Goal: Information Seeking & Learning: Compare options

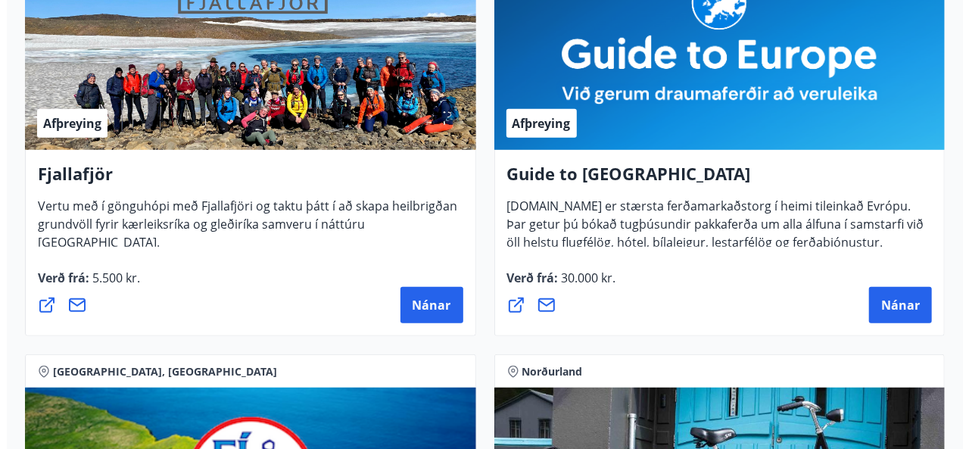
scroll to position [378, 0]
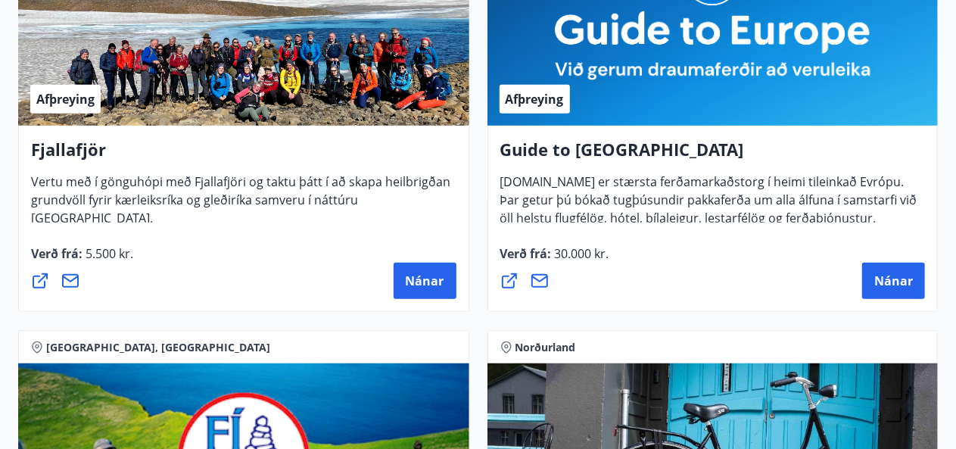
click at [441, 260] on div "Verð frá : 5.500 kr. [GEOGRAPHIC_DATA]" at bounding box center [243, 271] width 425 height 54
click at [437, 288] on span "Nánar" at bounding box center [425, 280] width 39 height 17
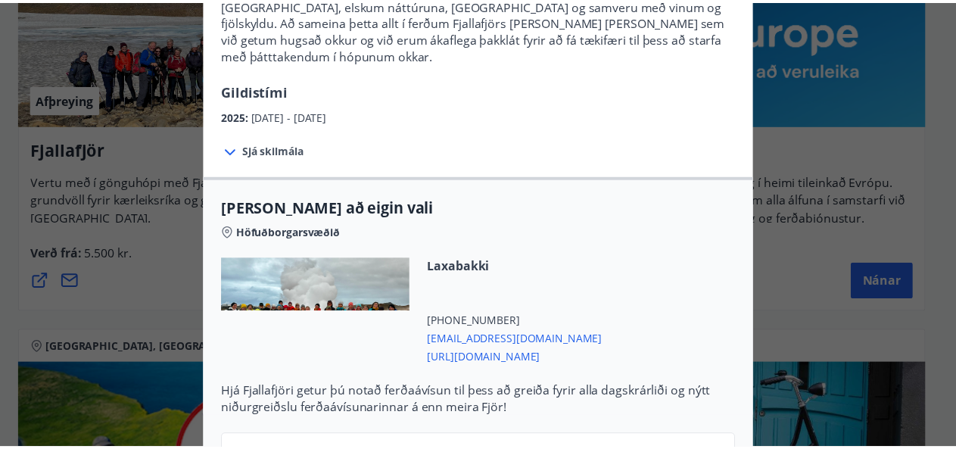
scroll to position [0, 0]
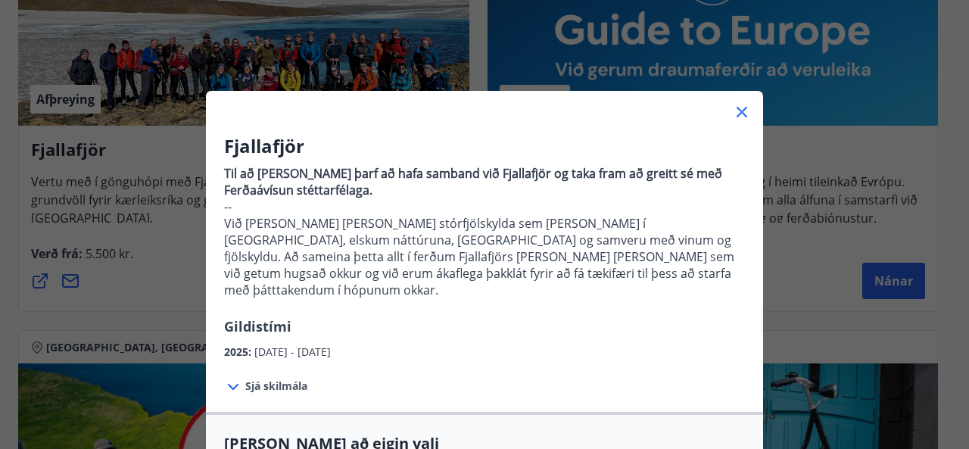
click at [740, 107] on icon at bounding box center [741, 112] width 11 height 11
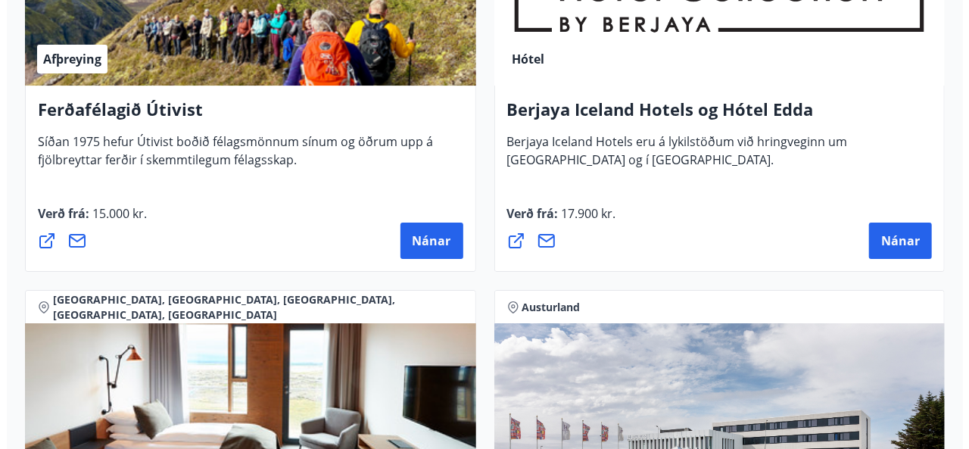
scroll to position [2573, 0]
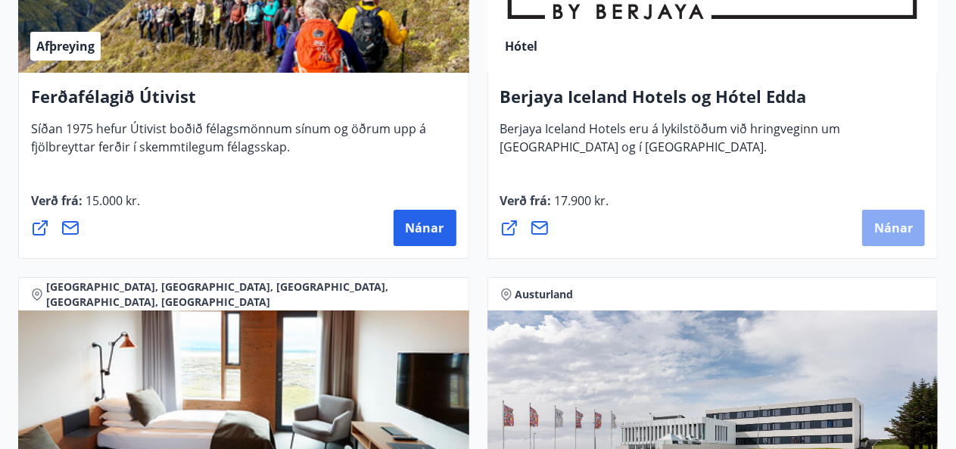
click at [908, 226] on span "Nánar" at bounding box center [893, 228] width 39 height 17
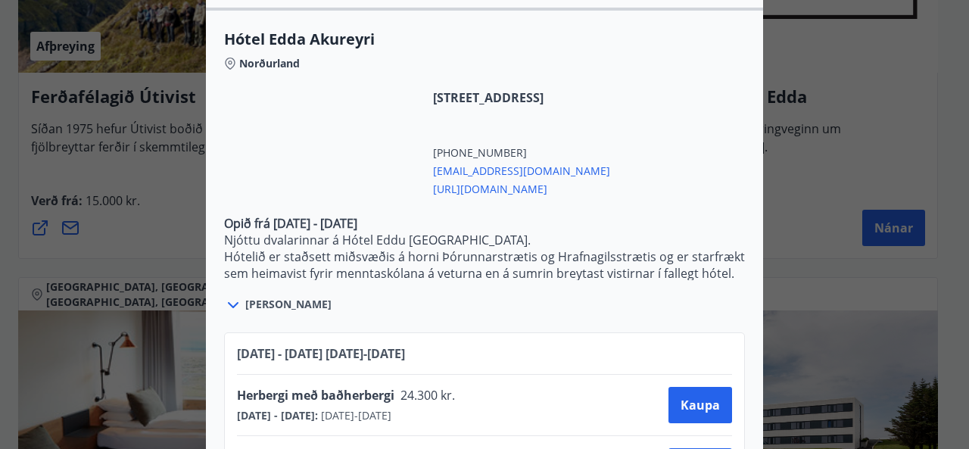
scroll to position [3442, 0]
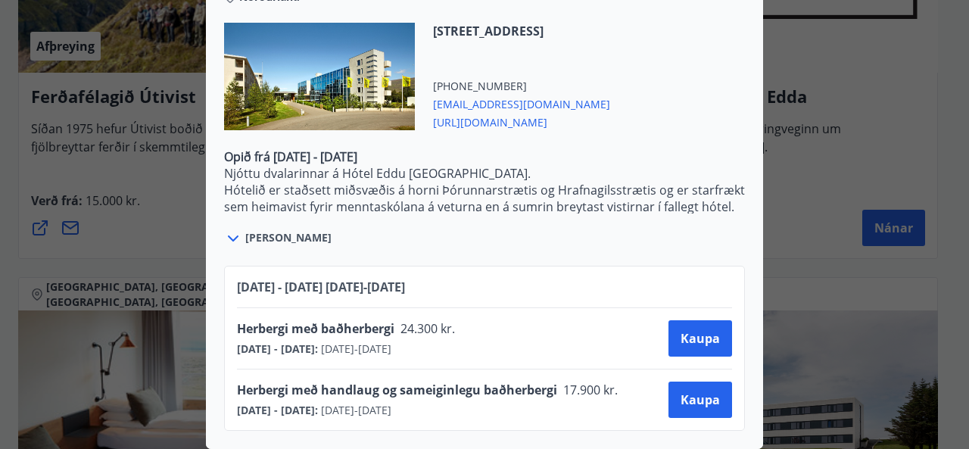
click at [870, 89] on div "Berjaya Iceland Hotels og Hótel Edda Berjaya Iceland Hotels og Hótel Edda eru h…" at bounding box center [484, 224] width 969 height 449
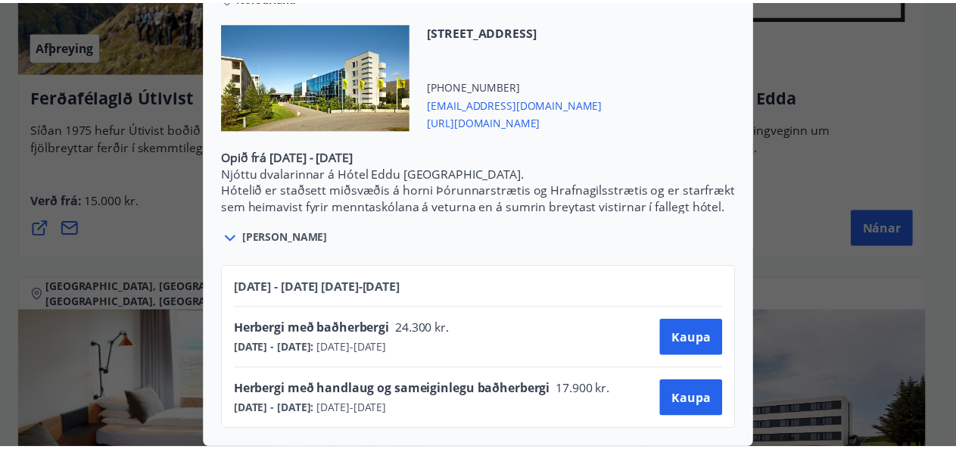
scroll to position [0, 0]
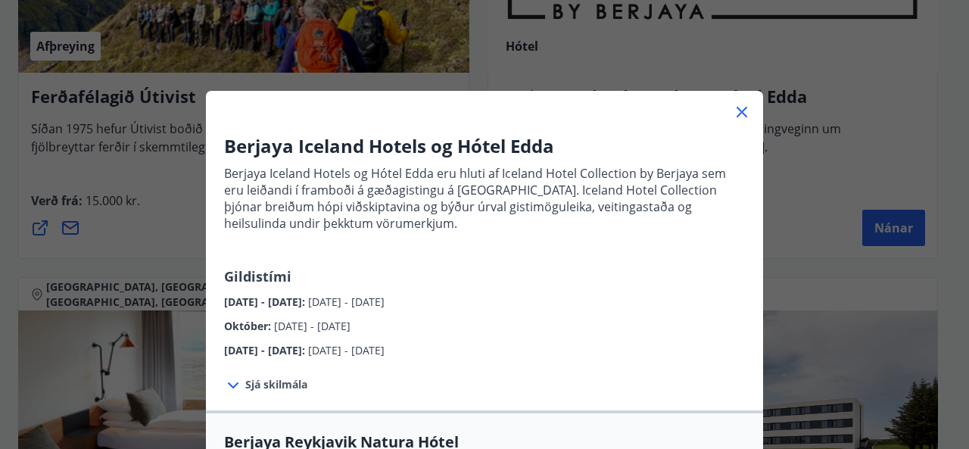
click at [725, 117] on div at bounding box center [484, 106] width 557 height 30
click at [737, 114] on icon at bounding box center [741, 112] width 11 height 11
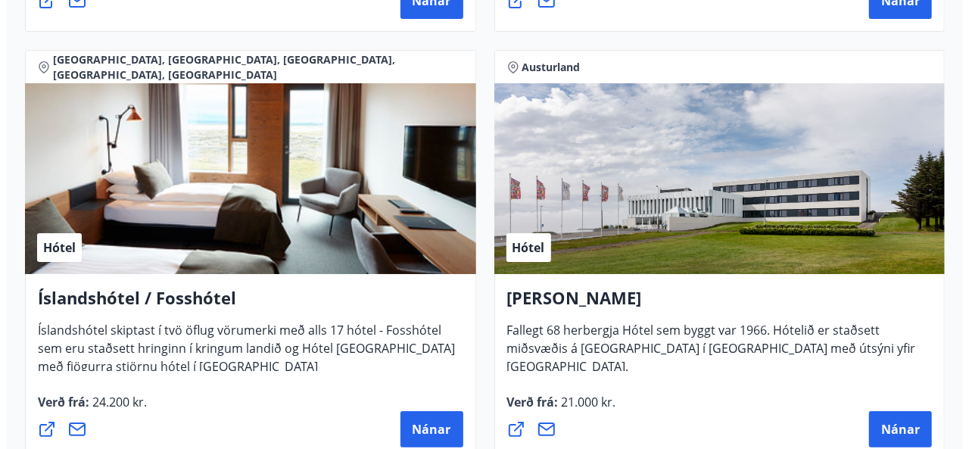
scroll to position [2876, 0]
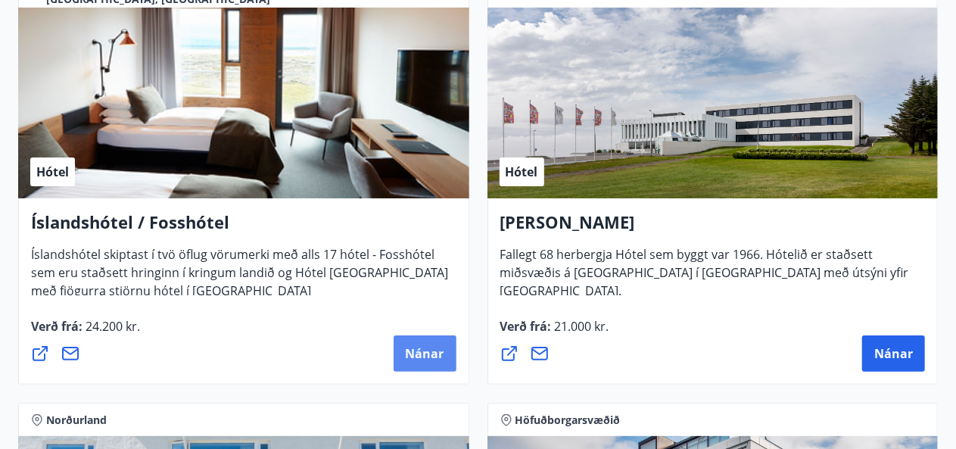
click at [418, 357] on span "Nánar" at bounding box center [425, 353] width 39 height 17
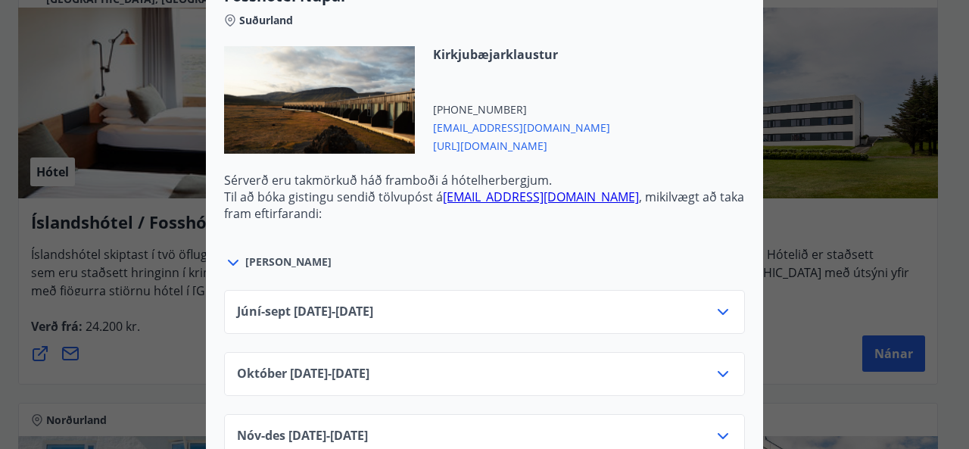
scroll to position [4949, 0]
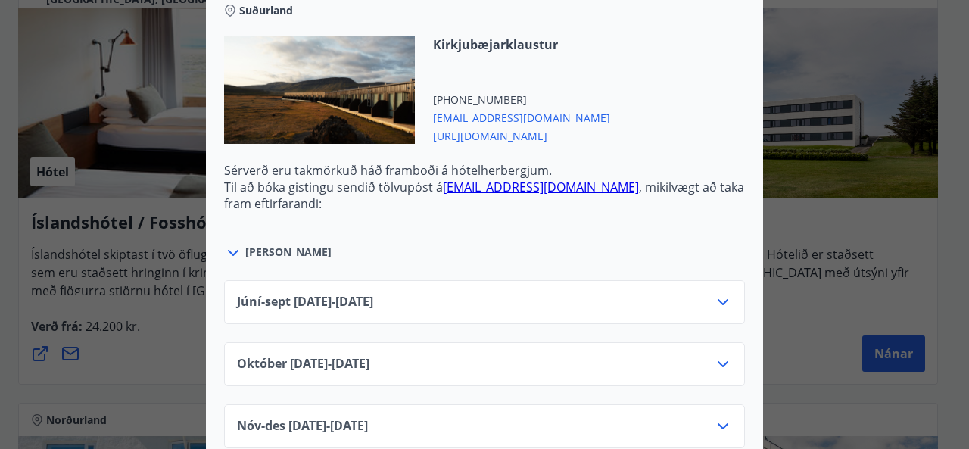
click at [889, 224] on div "Íslandshótel / Fosshótel Ekki er hægt að nýta Ferðaávísun fyrir bókanir sem eru…" at bounding box center [484, 224] width 969 height 449
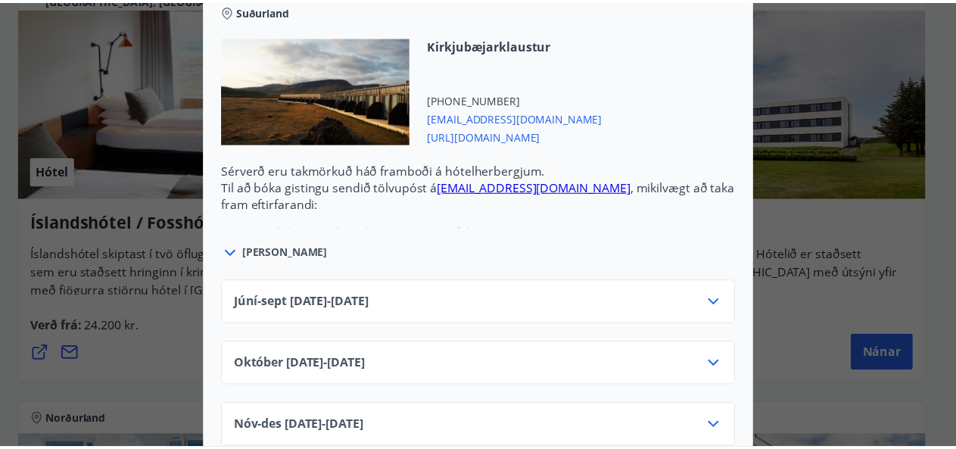
scroll to position [0, 0]
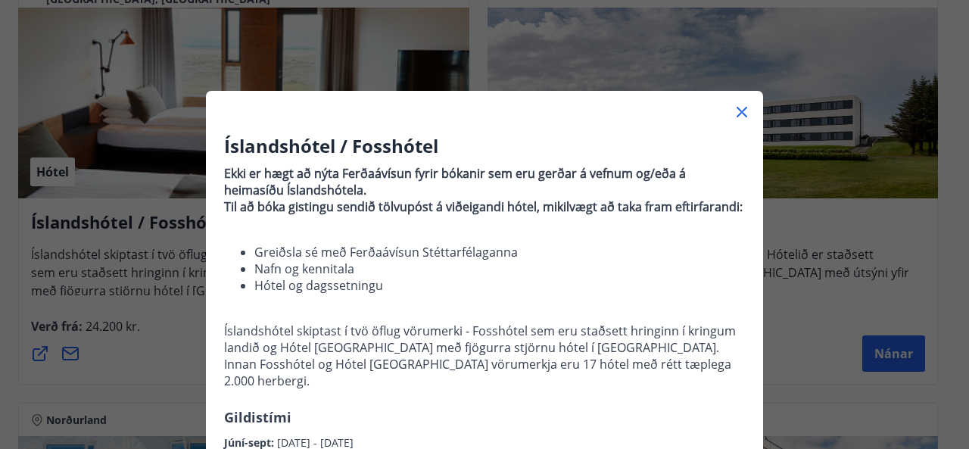
click at [743, 110] on icon at bounding box center [742, 112] width 18 height 18
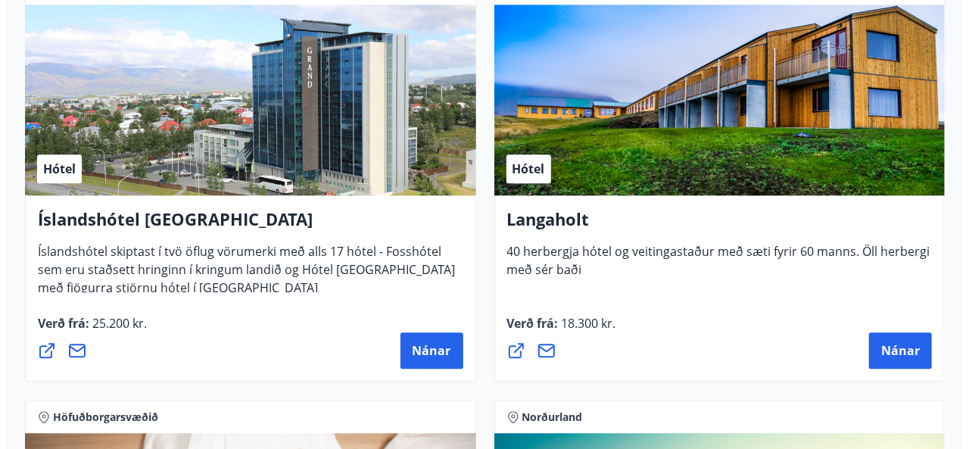
scroll to position [4617, 0]
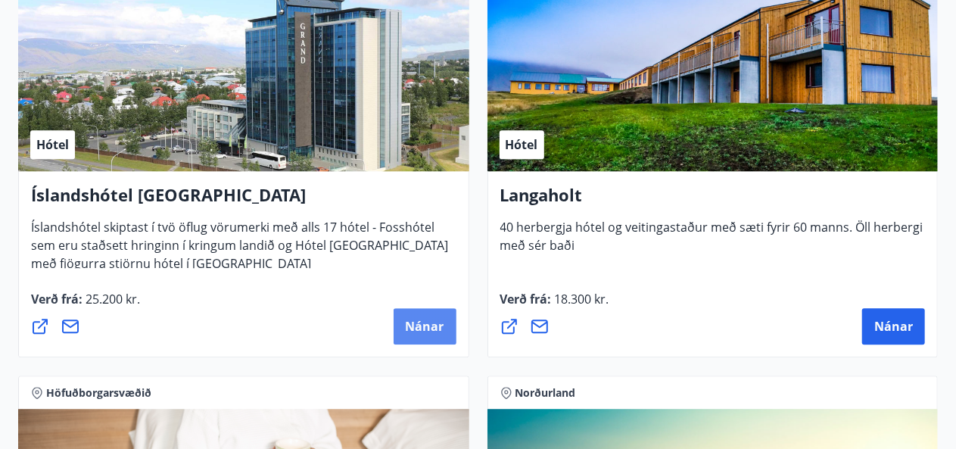
click at [431, 332] on span "Nánar" at bounding box center [425, 326] width 39 height 17
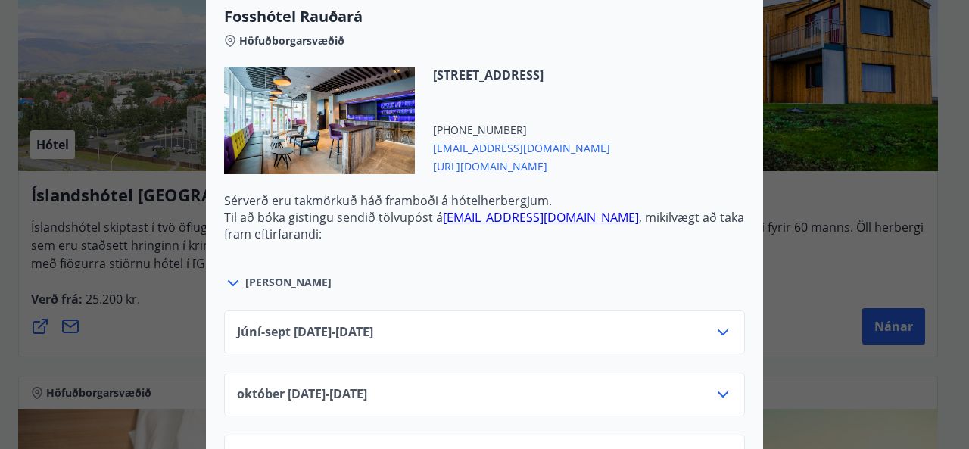
scroll to position [3667, 0]
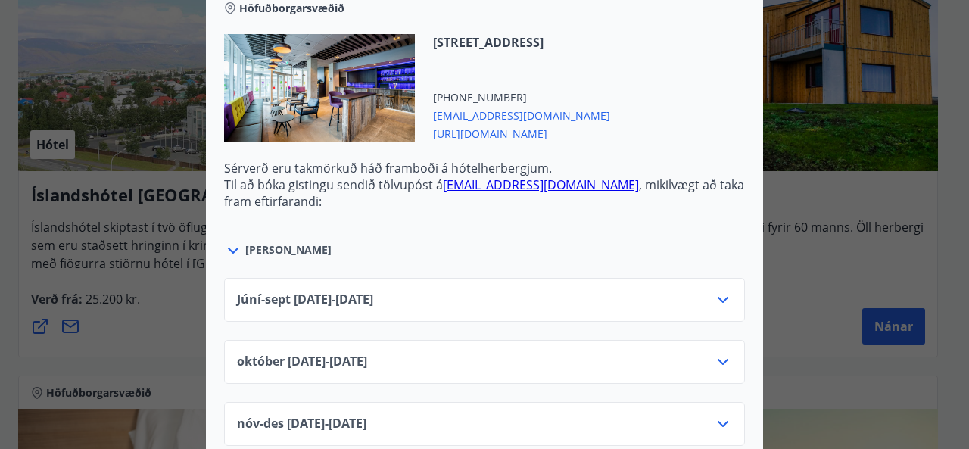
click at [854, 182] on div "Íslandshótel Reykjavík Ekki er hægt að nýta Ferðaávísun fyrir bókanir sem eru g…" at bounding box center [484, 224] width 969 height 449
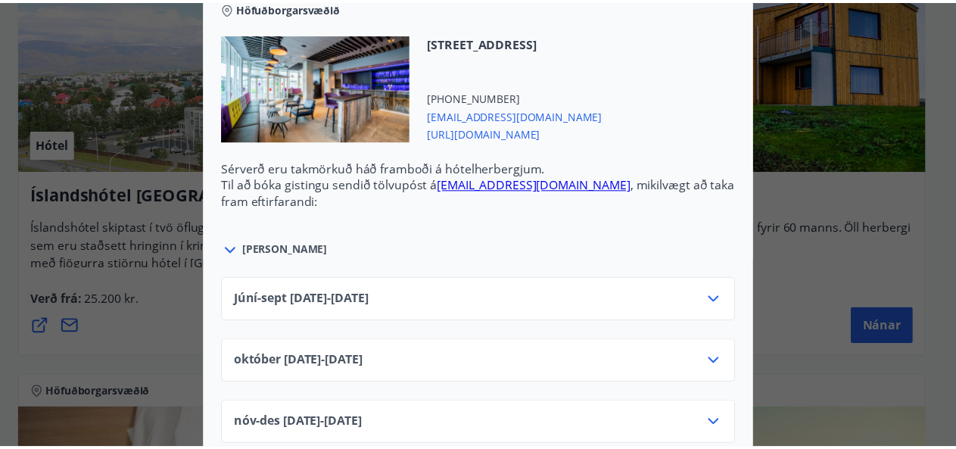
scroll to position [0, 0]
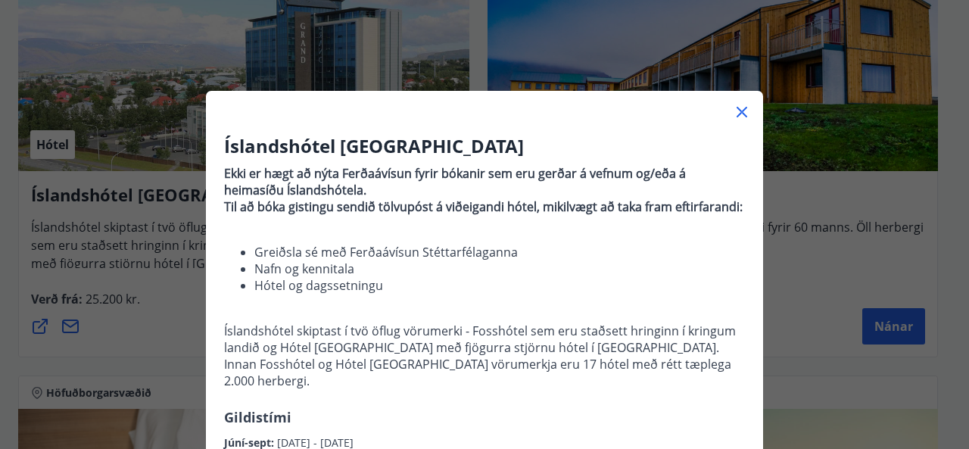
click at [736, 113] on icon at bounding box center [741, 112] width 11 height 11
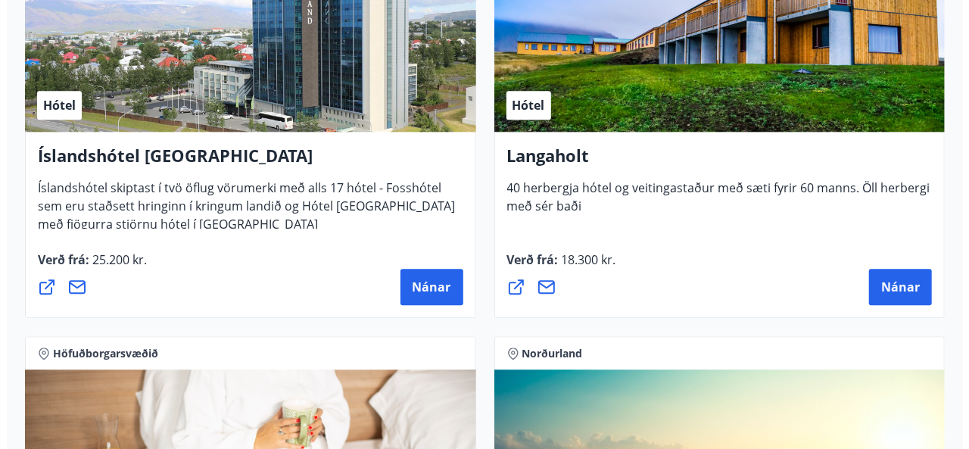
scroll to position [4617, 0]
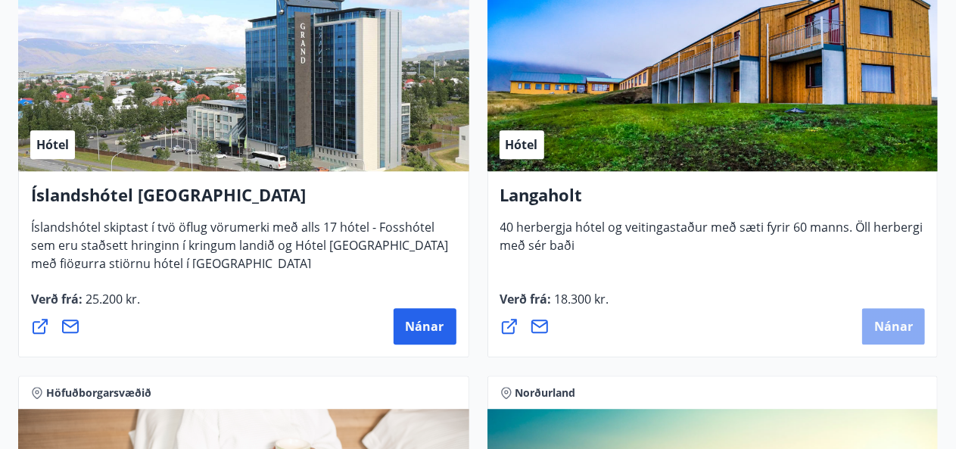
click at [899, 332] on span "Nánar" at bounding box center [893, 326] width 39 height 17
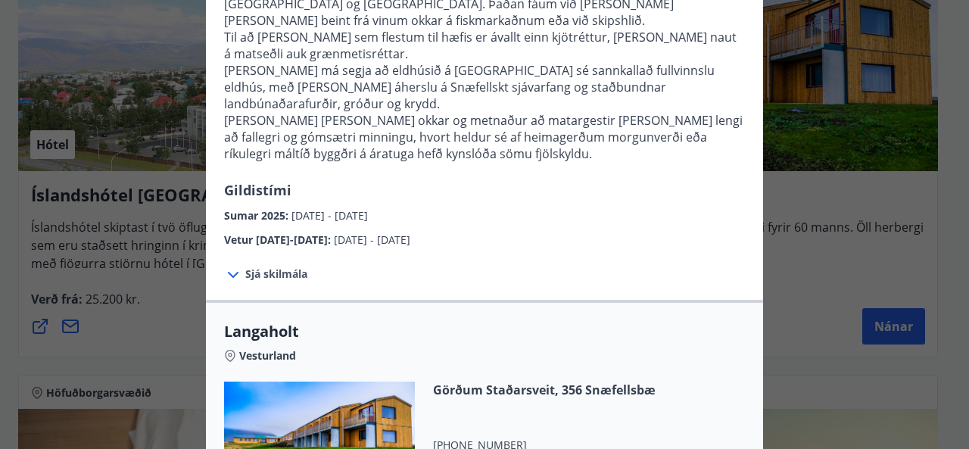
scroll to position [378, 0]
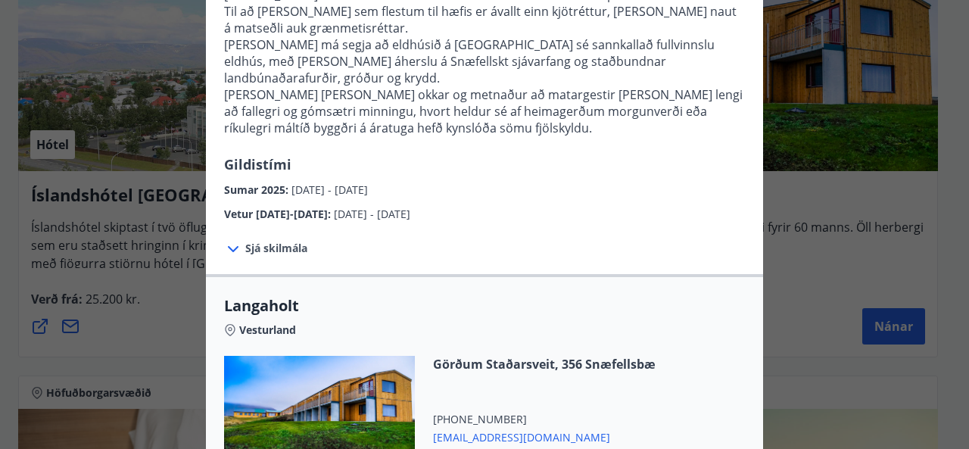
click at [230, 240] on icon at bounding box center [233, 249] width 18 height 18
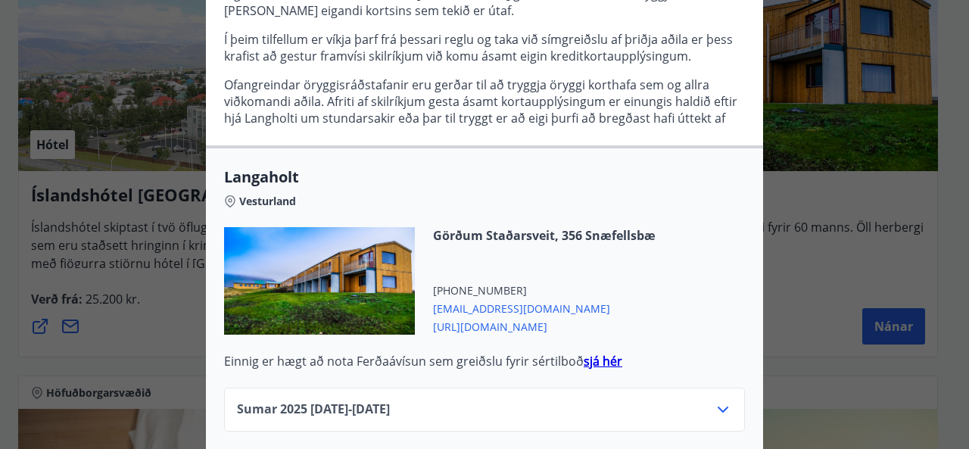
scroll to position [1252, 0]
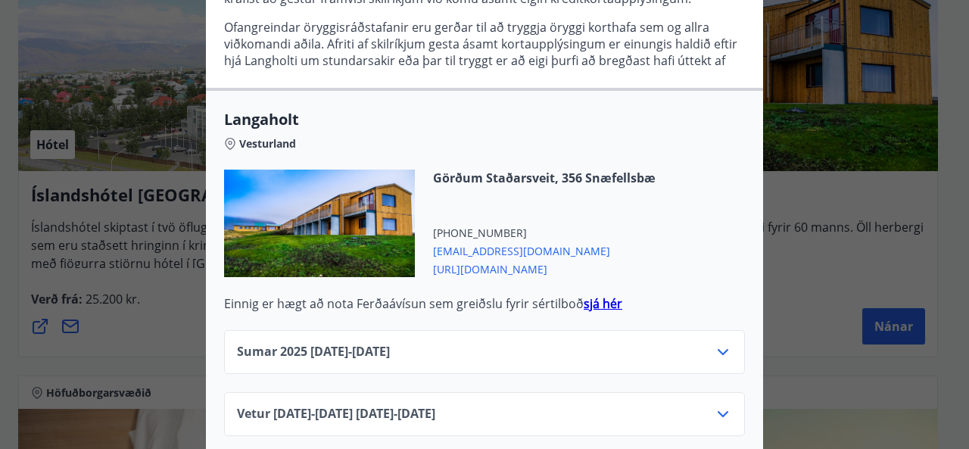
click at [824, 198] on div "Langaholt Gistihúsið [GEOGRAPHIC_DATA] er búið 40 herbergjum, öllum með sér bað…" at bounding box center [484, 224] width 969 height 449
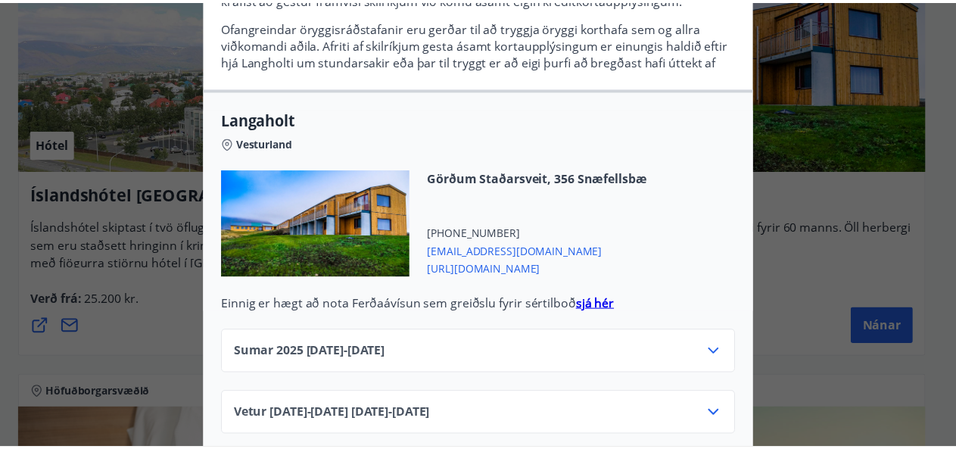
scroll to position [0, 0]
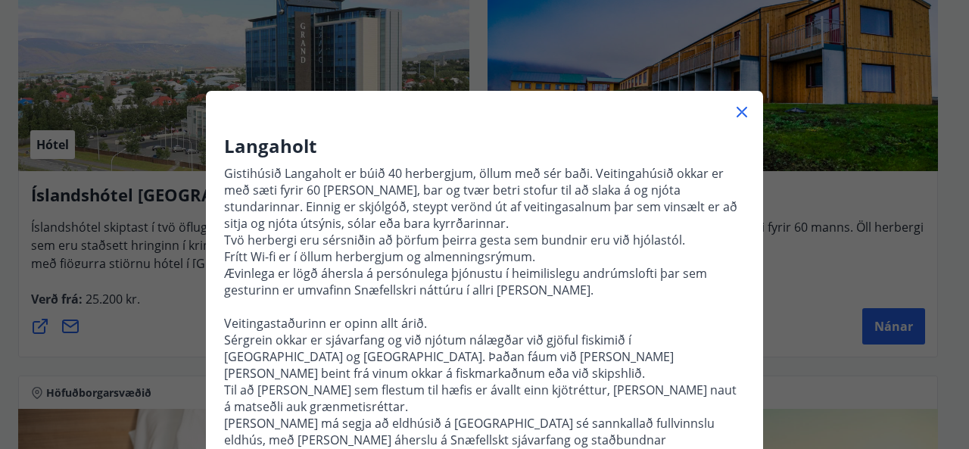
click at [733, 107] on icon at bounding box center [742, 112] width 18 height 18
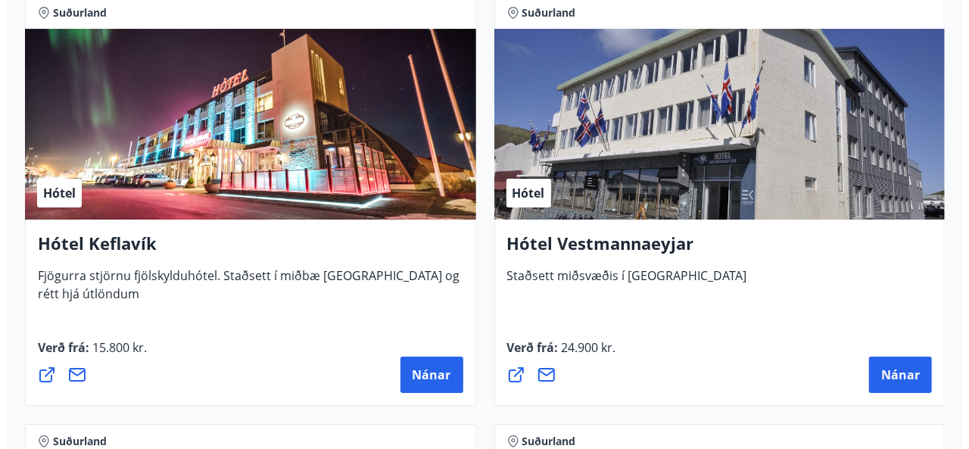
scroll to position [5450, 0]
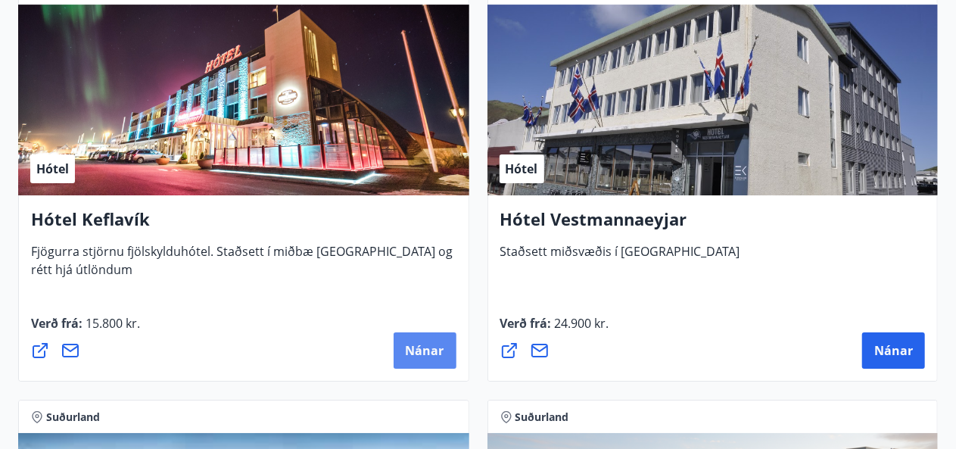
click at [433, 344] on span "Nánar" at bounding box center [425, 350] width 39 height 17
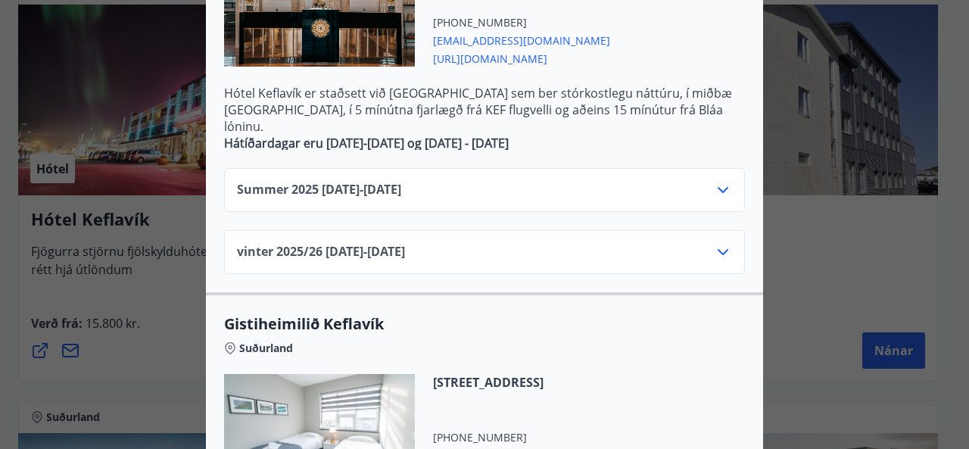
scroll to position [378, 0]
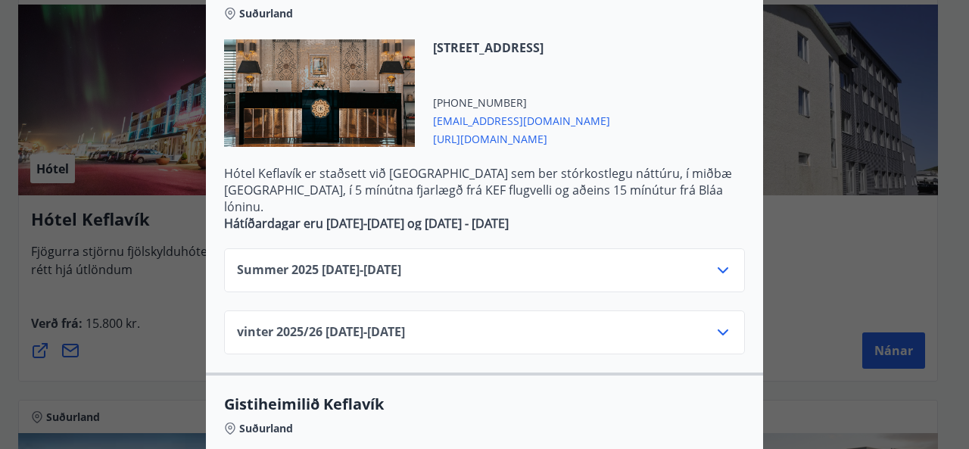
click at [456, 129] on span "[URL][DOMAIN_NAME]" at bounding box center [521, 138] width 177 height 18
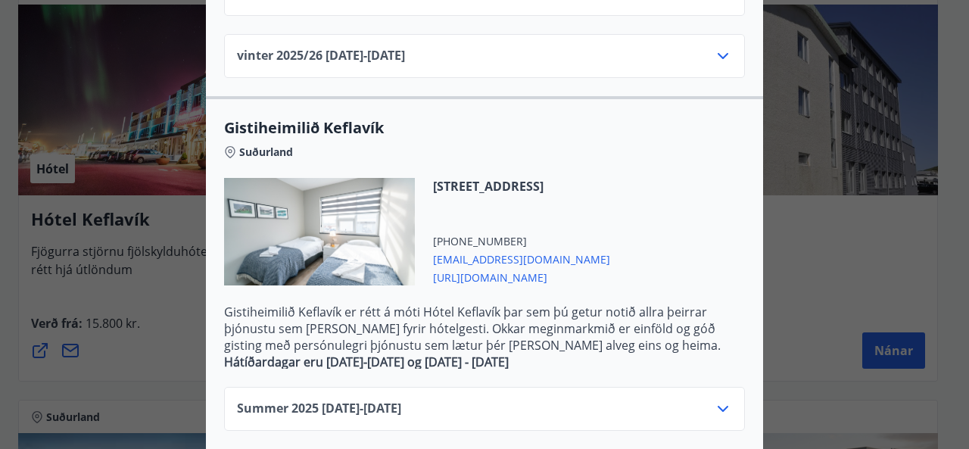
scroll to position [695, 0]
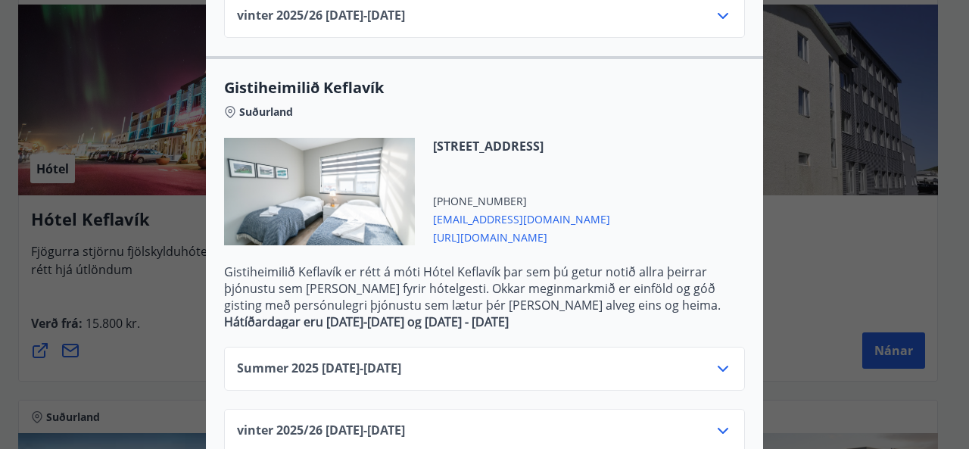
click at [819, 236] on div "Hótel Keflavík Fjögurra stjörnu fjölskylduhótel. Staðsett í miðbæ [GEOGRAPHIC_D…" at bounding box center [484, 224] width 969 height 449
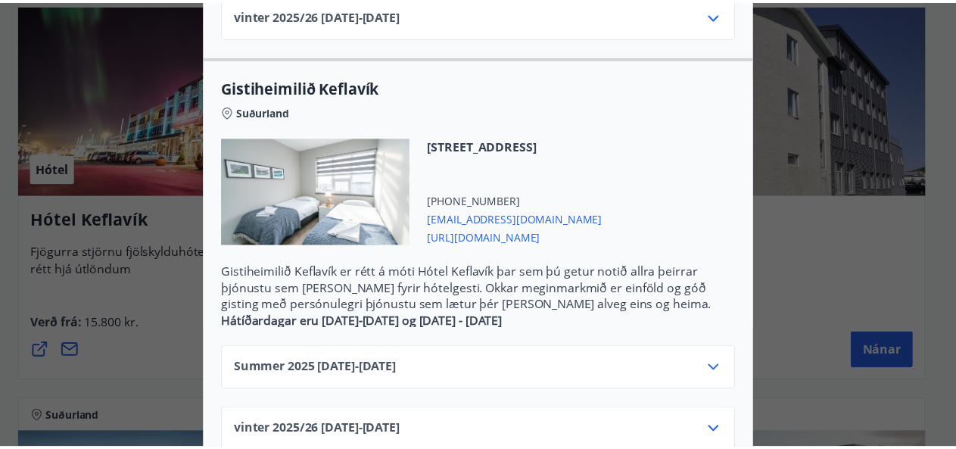
scroll to position [0, 0]
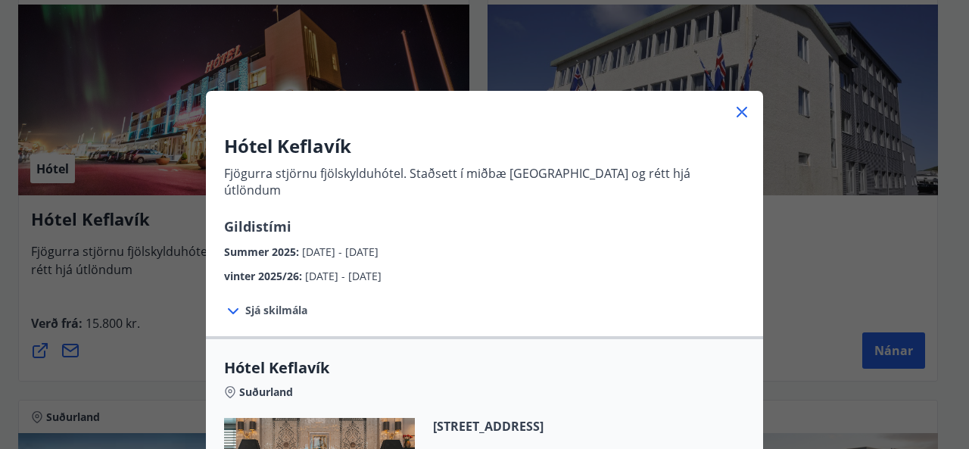
click at [739, 114] on icon at bounding box center [742, 112] width 18 height 18
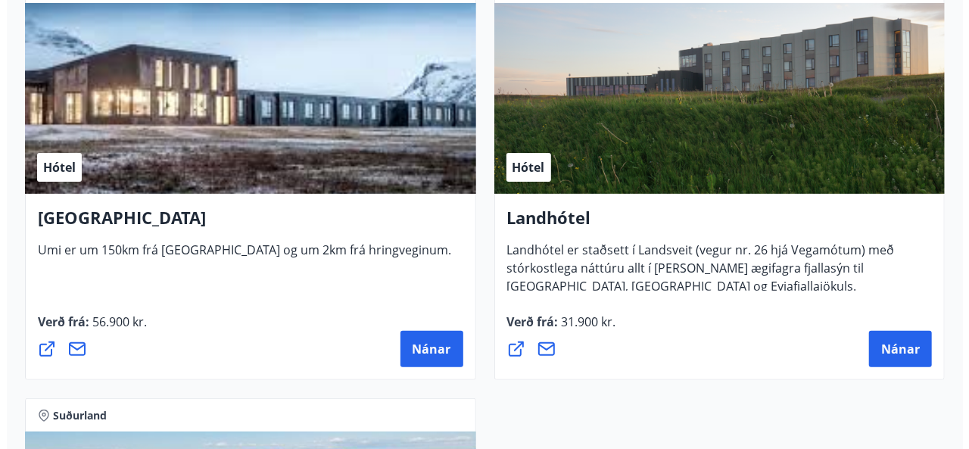
scroll to position [5904, 0]
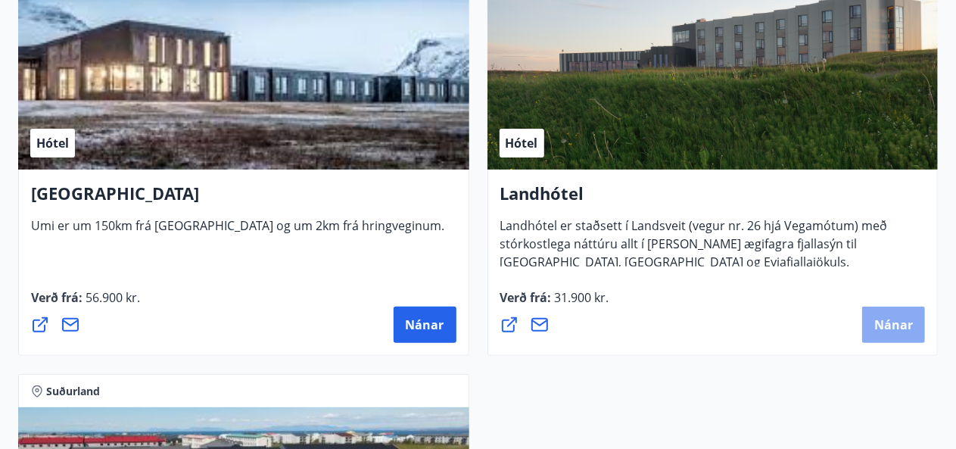
click at [891, 326] on span "Nánar" at bounding box center [893, 324] width 39 height 17
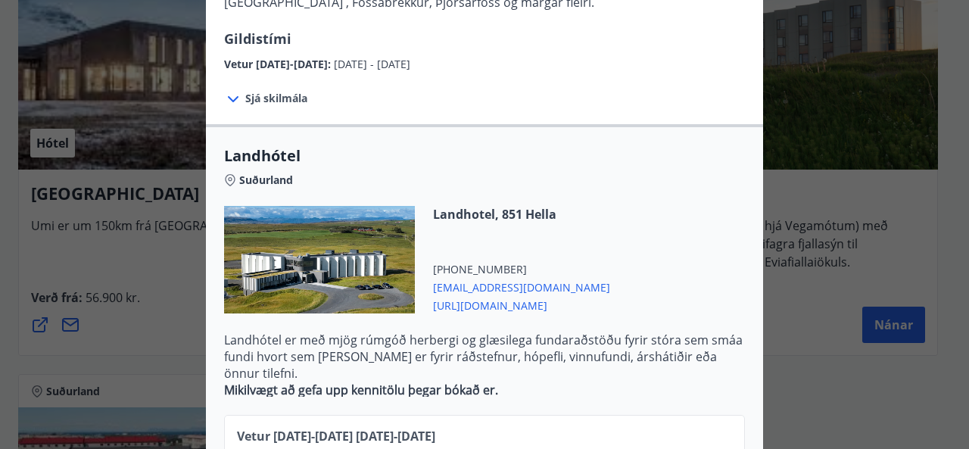
scroll to position [322, 0]
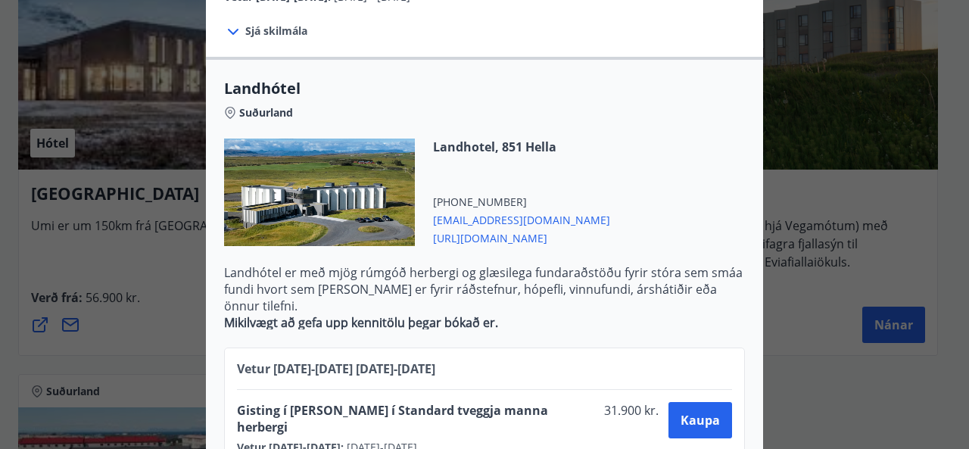
click at [492, 228] on span "[URL][DOMAIN_NAME]" at bounding box center [521, 237] width 177 height 18
click at [808, 166] on div "Landhótel Sameinaðu lúxus dvöl á notalegu hóteli og upplifðu einstakrar náttúru…" at bounding box center [484, 224] width 969 height 449
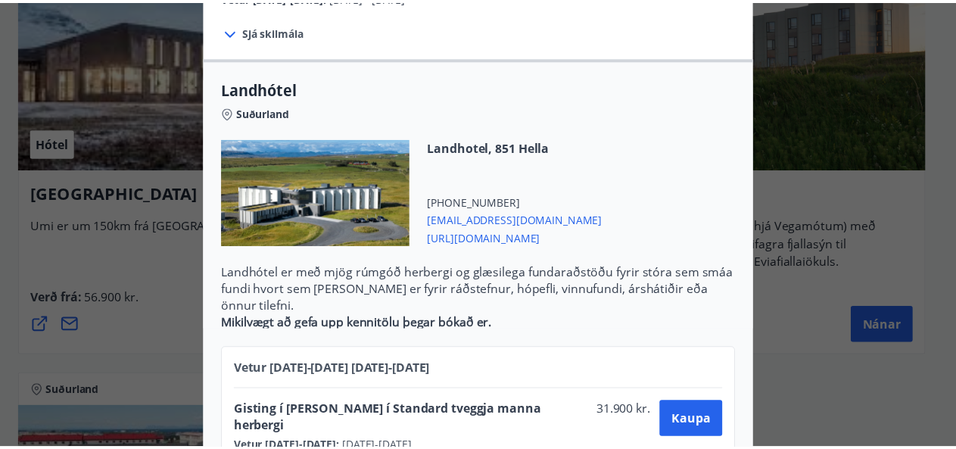
scroll to position [0, 0]
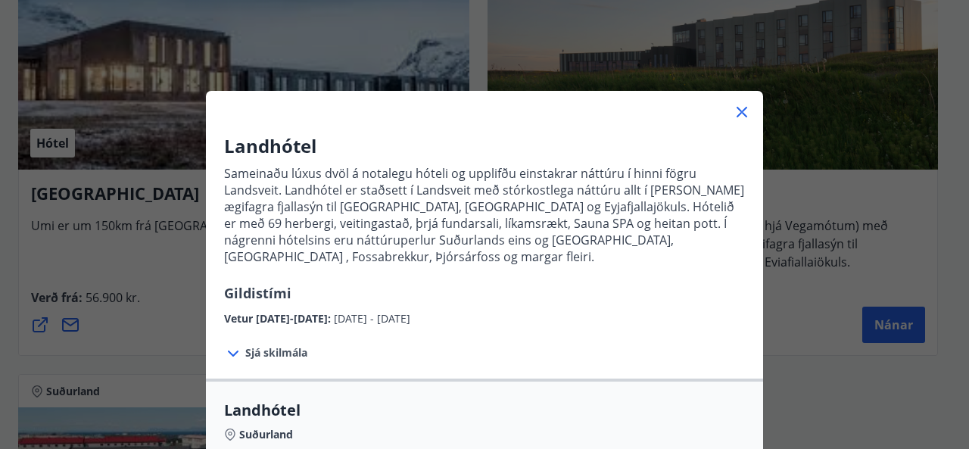
click at [741, 121] on div at bounding box center [484, 106] width 557 height 30
click at [736, 111] on icon at bounding box center [741, 112] width 11 height 11
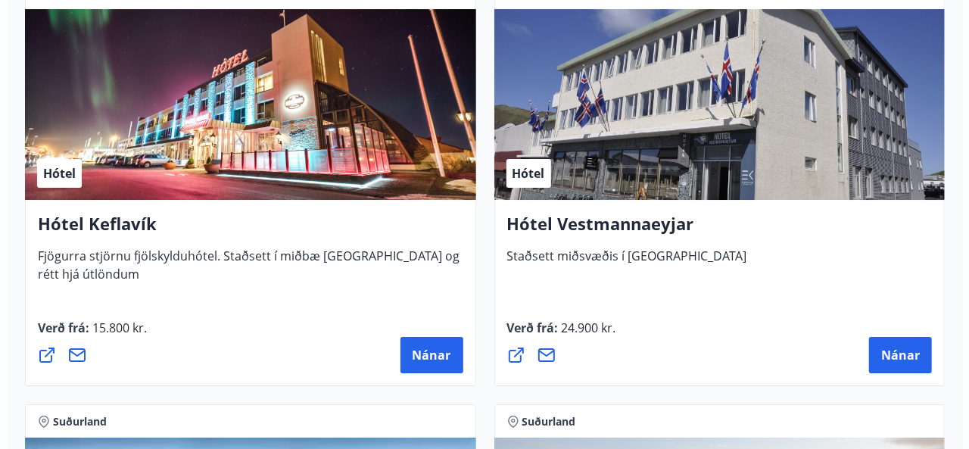
scroll to position [5525, 0]
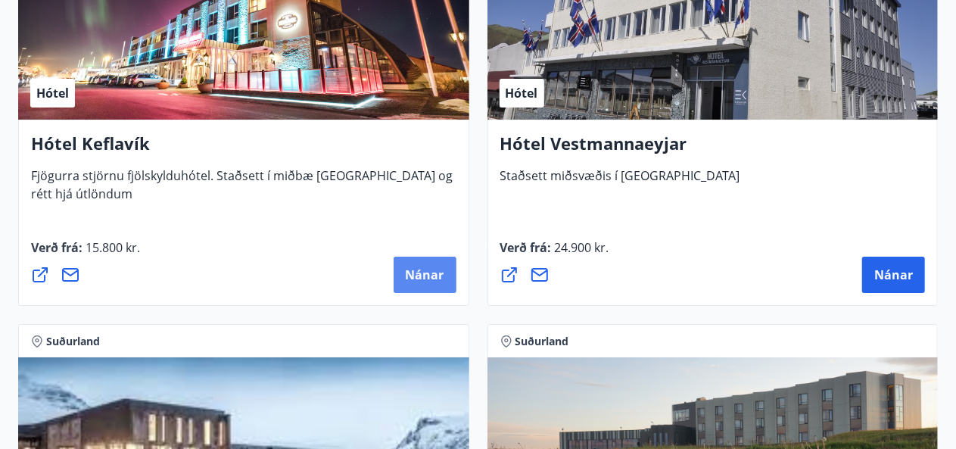
click at [409, 276] on span "Nánar" at bounding box center [425, 274] width 39 height 17
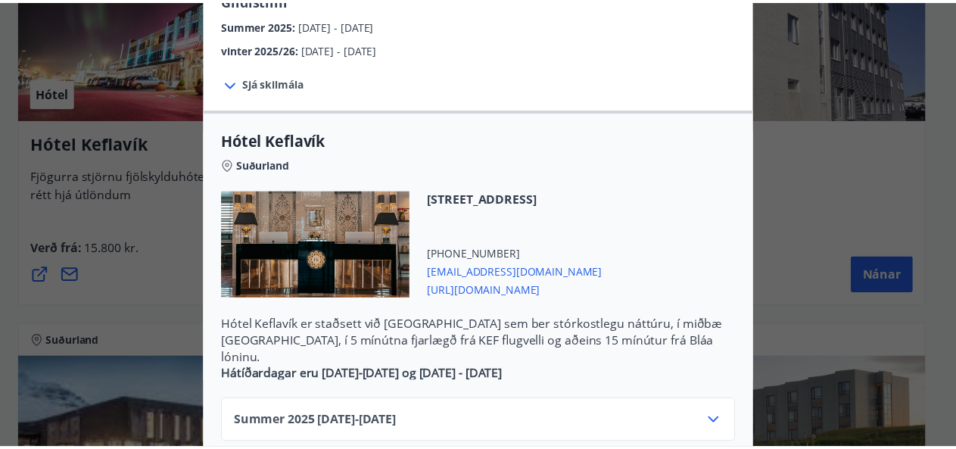
scroll to position [76, 0]
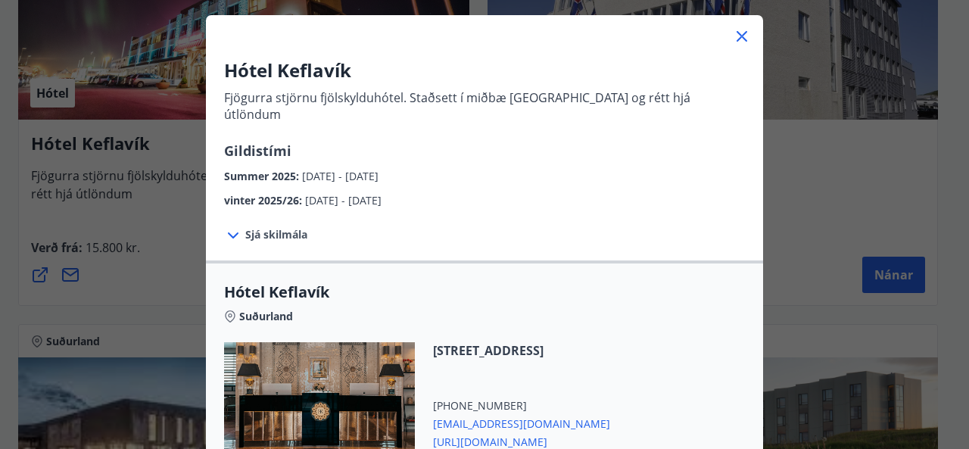
click at [224, 226] on icon at bounding box center [233, 235] width 18 height 18
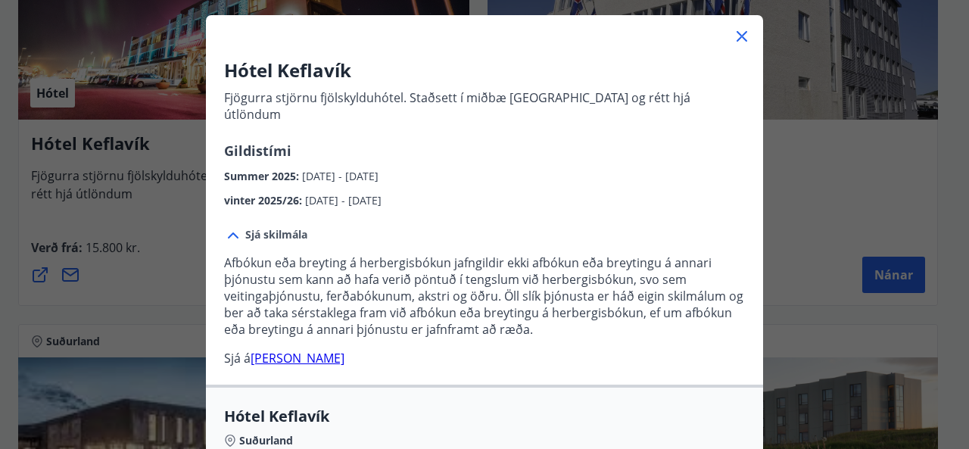
click at [736, 37] on icon at bounding box center [741, 36] width 11 height 11
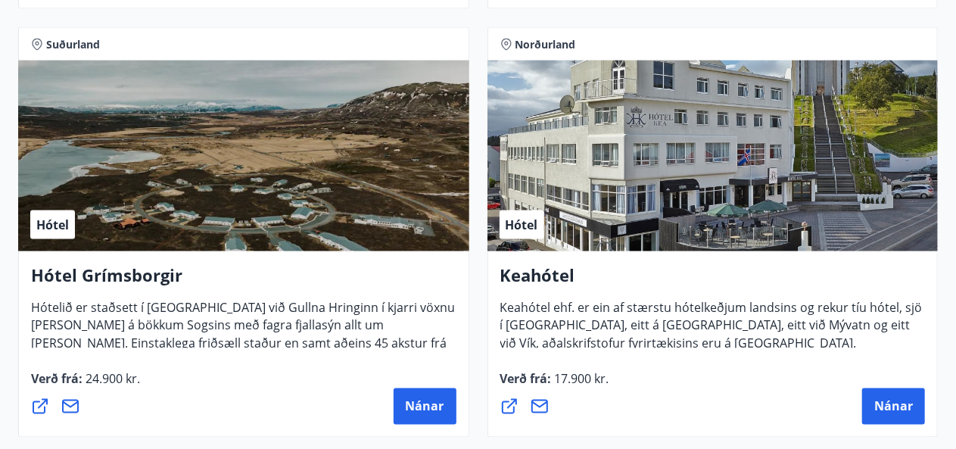
scroll to position [0, 0]
